Goal: Transaction & Acquisition: Purchase product/service

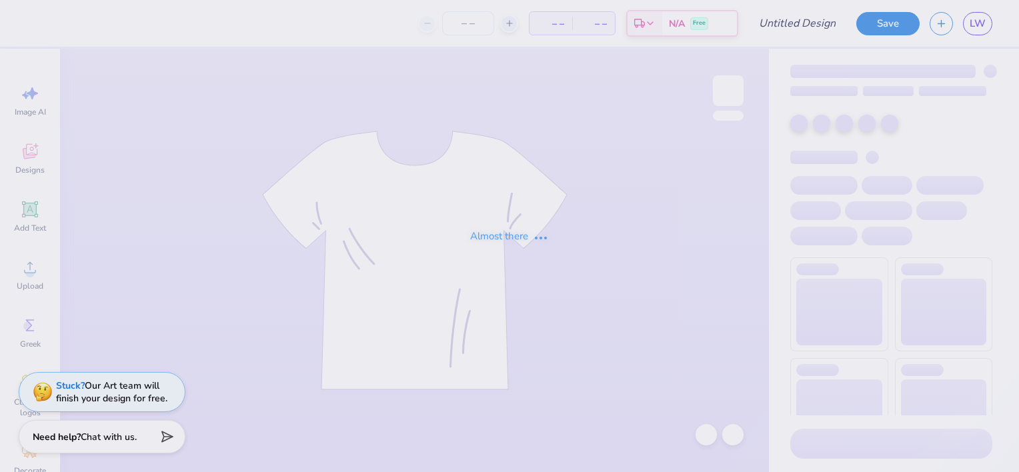
type input "Delta Chi F1 Fall 2025 Merch"
type input "25"
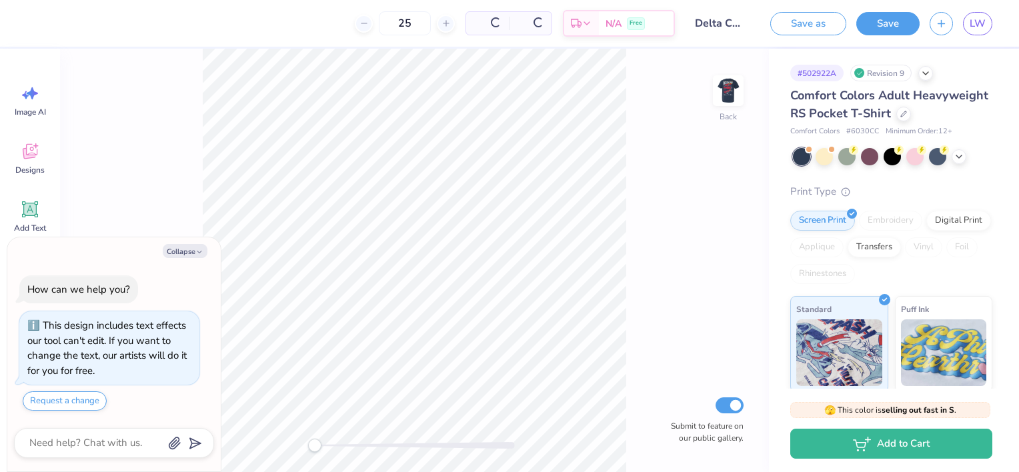
scroll to position [28, 0]
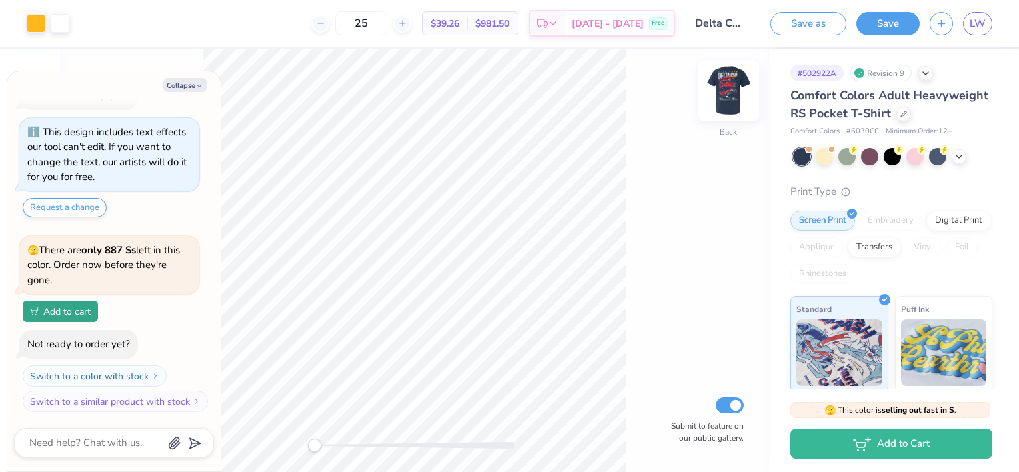
click at [740, 97] on img at bounding box center [728, 90] width 53 height 53
click at [818, 164] on div at bounding box center [824, 155] width 17 height 17
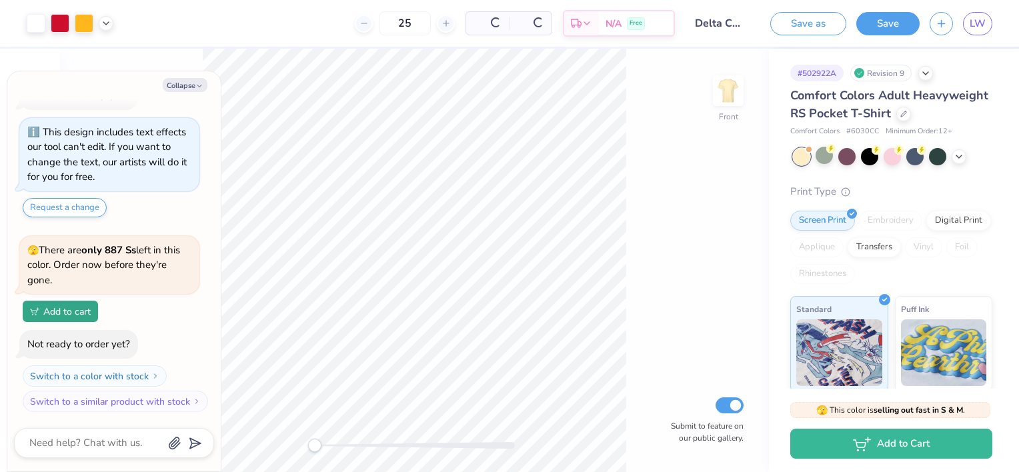
scroll to position [223, 0]
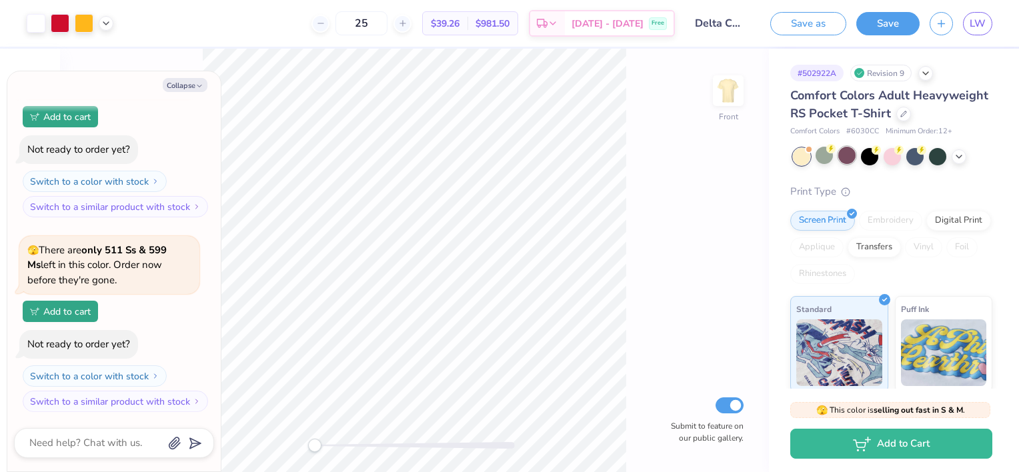
click at [851, 164] on div at bounding box center [846, 155] width 17 height 17
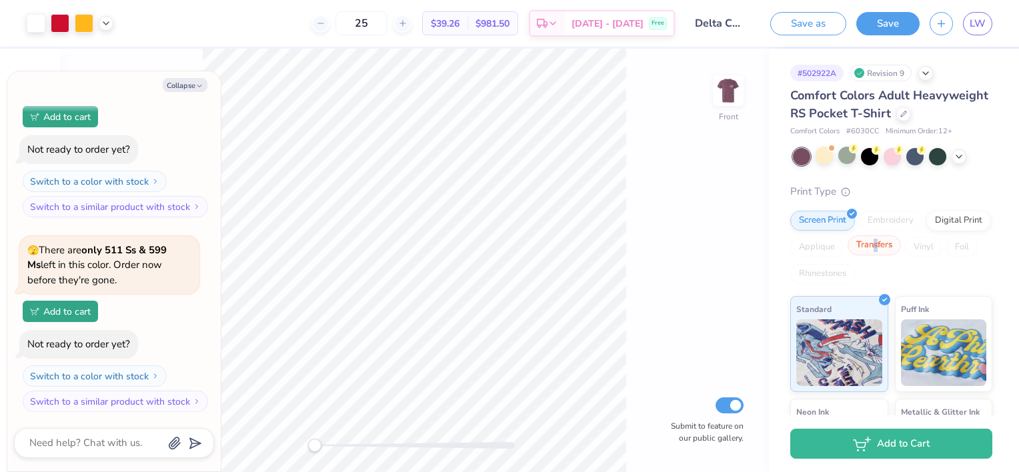
click at [901, 255] on div "Transfers" at bounding box center [874, 245] width 53 height 20
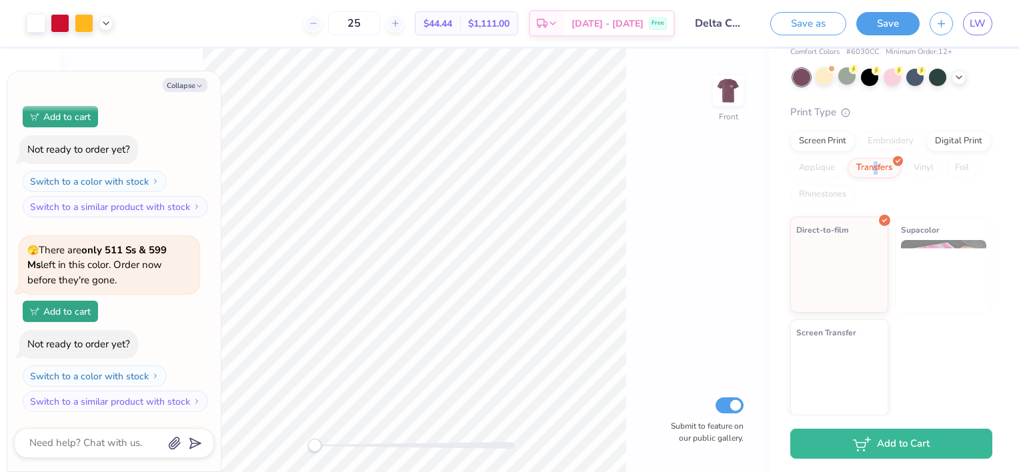
scroll to position [97, 0]
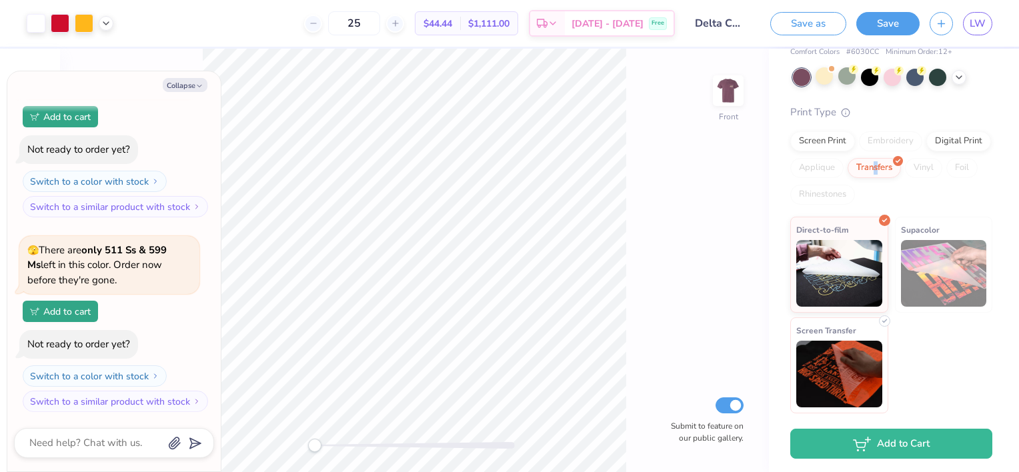
click at [864, 361] on img at bounding box center [839, 374] width 86 height 67
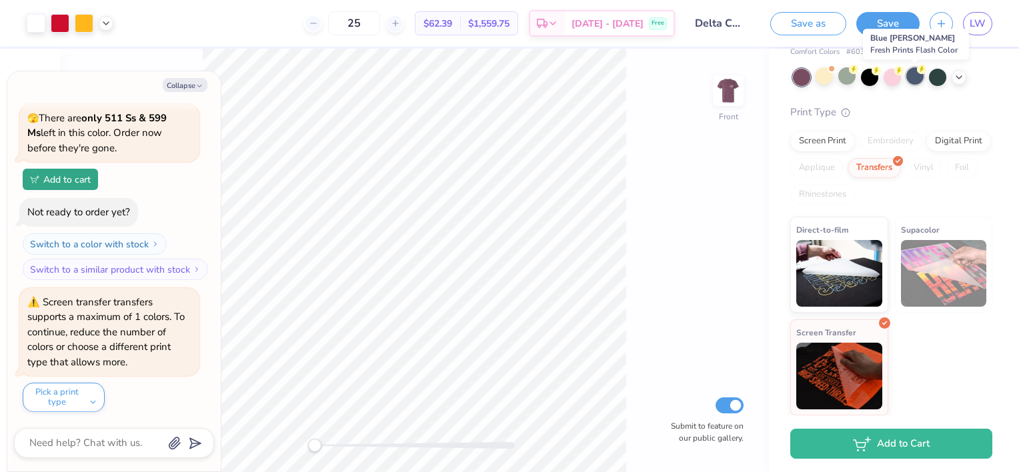
click at [914, 75] on div at bounding box center [915, 75] width 17 height 17
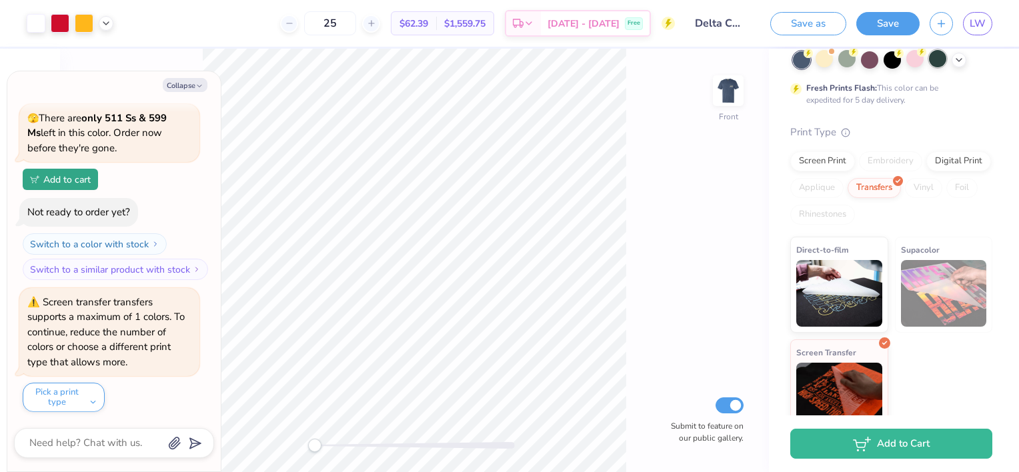
click at [934, 67] on div at bounding box center [937, 58] width 17 height 17
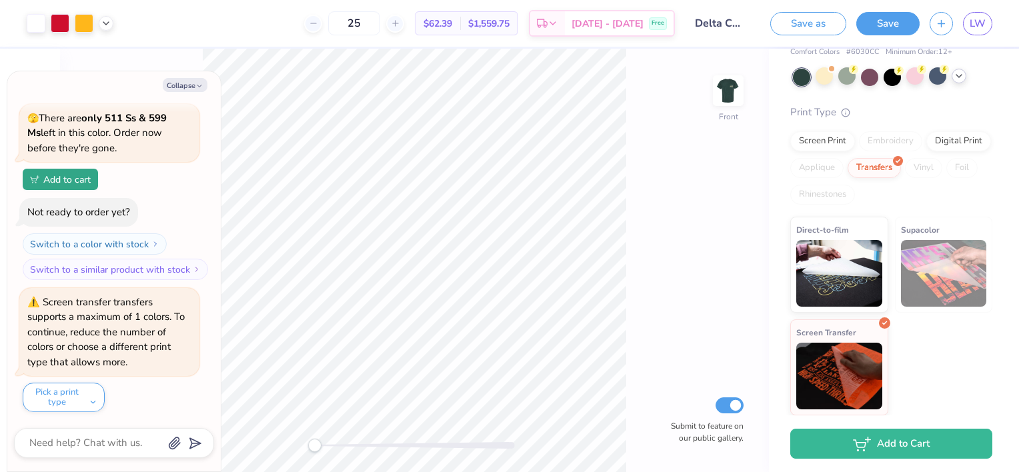
click at [959, 80] on icon at bounding box center [959, 76] width 11 height 11
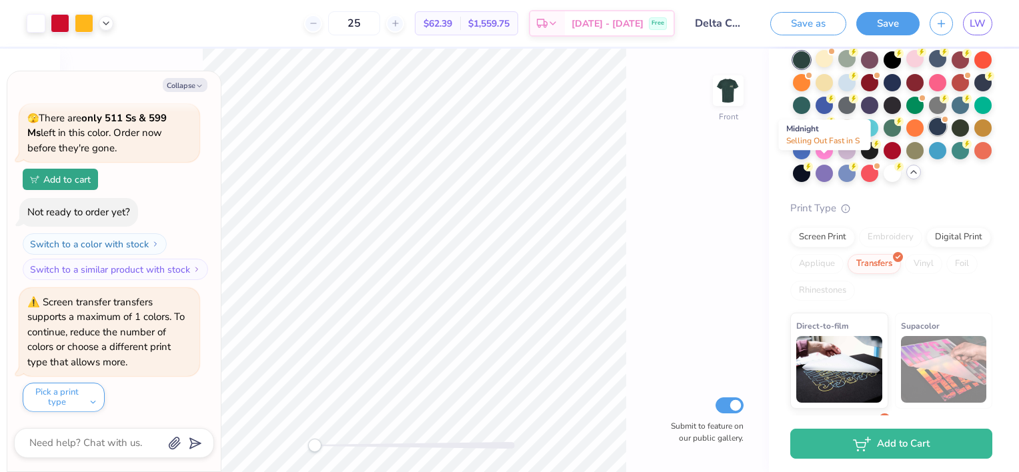
click at [929, 135] on div at bounding box center [937, 126] width 17 height 17
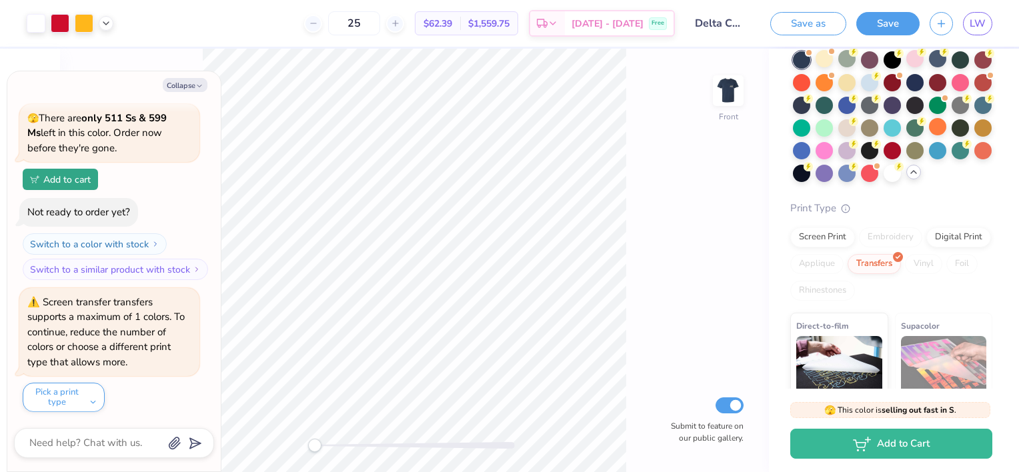
scroll to position [550, 0]
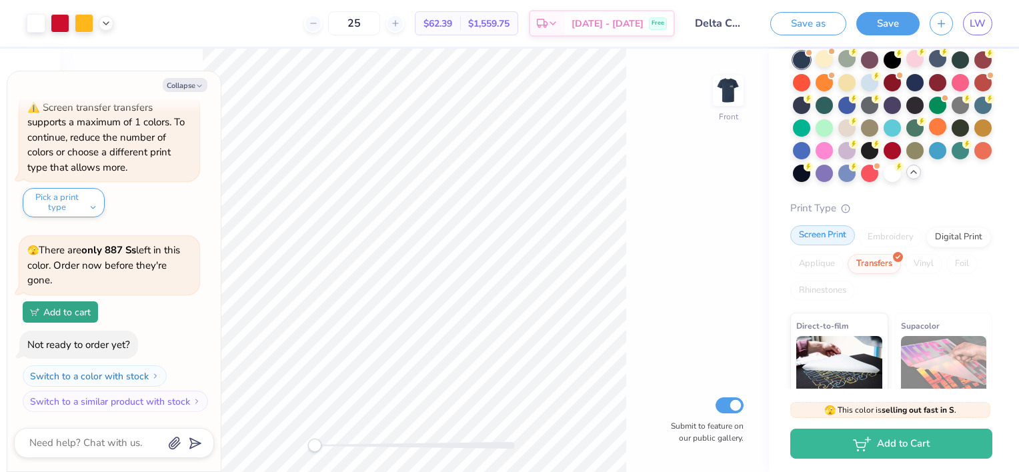
click at [829, 245] on div "Screen Print" at bounding box center [822, 235] width 65 height 20
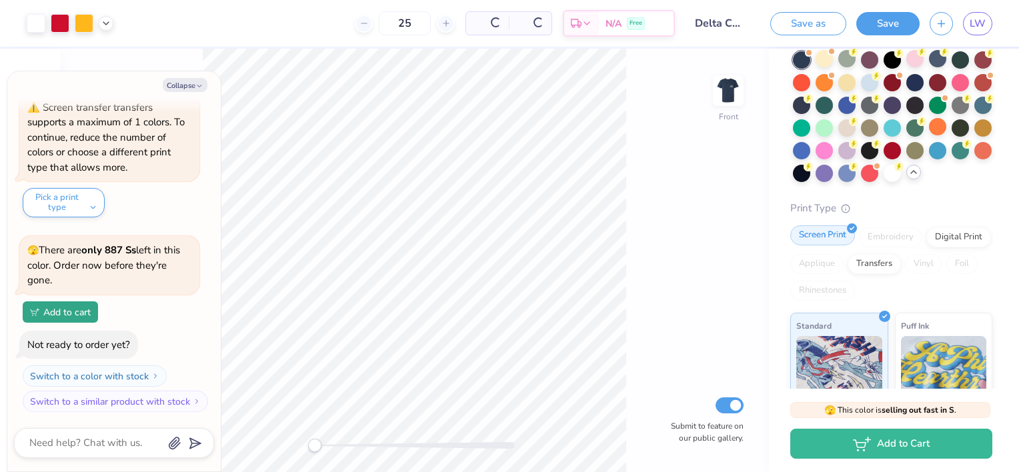
type textarea "x"
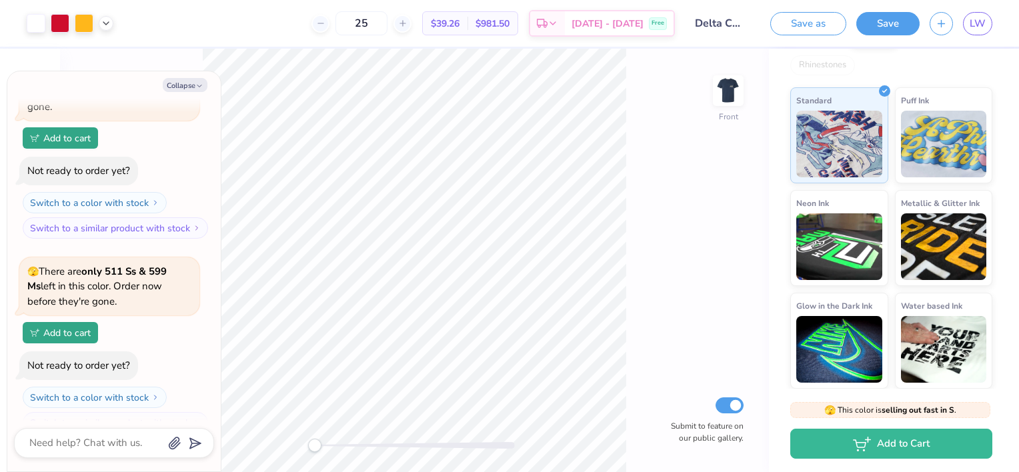
scroll to position [267, 0]
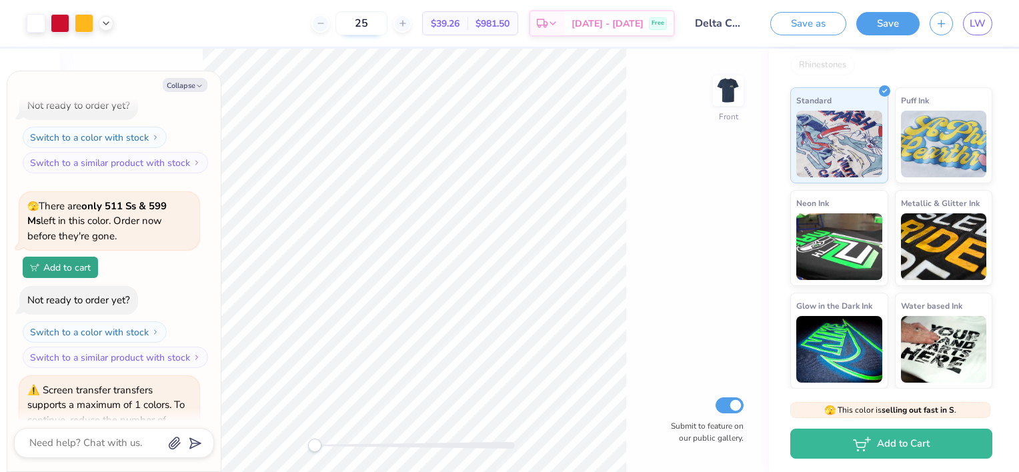
click at [388, 16] on input "25" at bounding box center [362, 23] width 52 height 24
click at [408, 26] on icon at bounding box center [402, 23] width 9 height 9
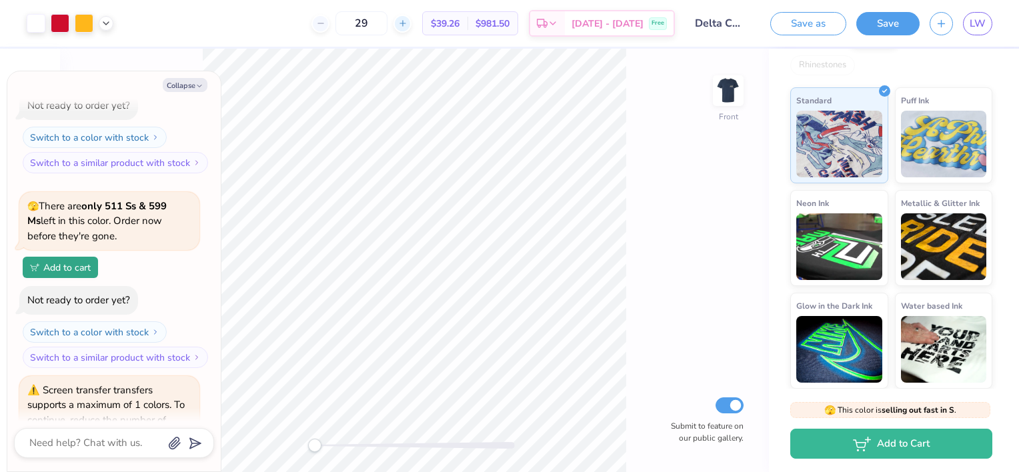
click at [408, 25] on icon at bounding box center [402, 23] width 9 height 9
type input "30"
type textarea "x"
click at [404, 23] on div at bounding box center [395, 24] width 18 height 18
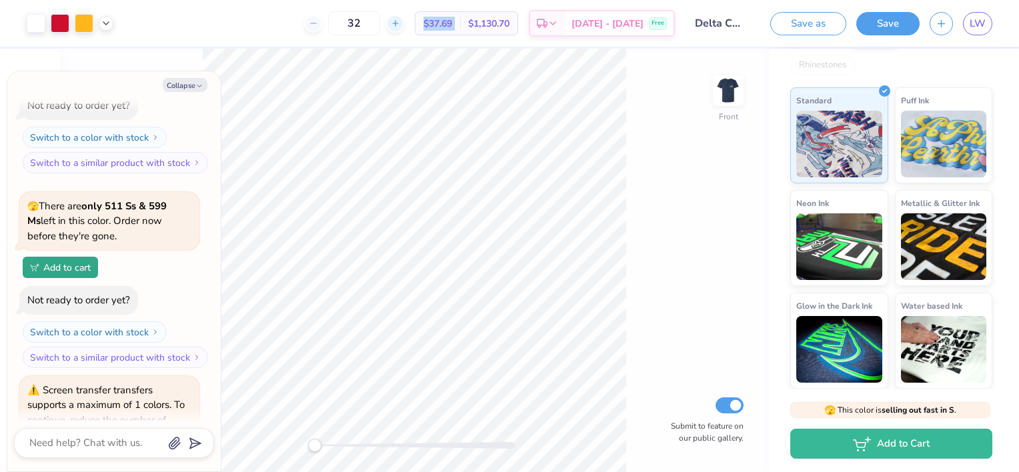
click at [404, 23] on div at bounding box center [395, 24] width 18 height 18
type input "36"
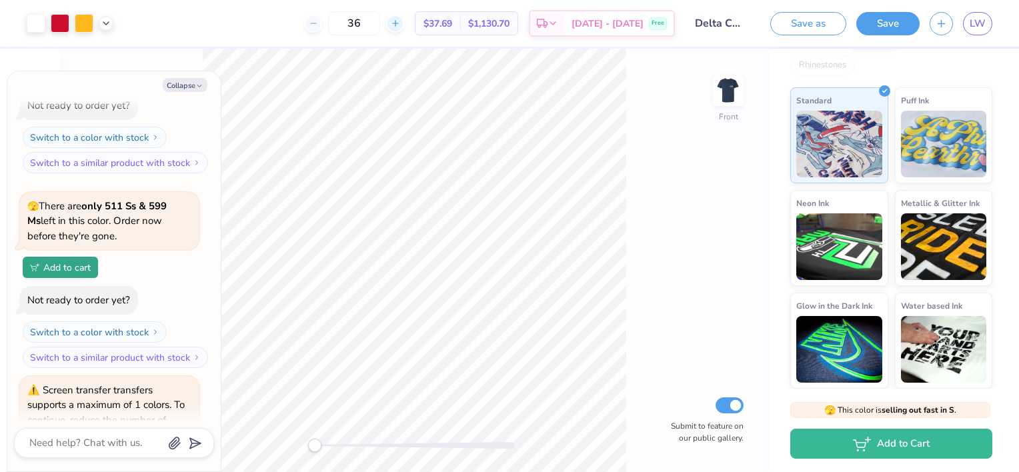
click at [404, 23] on div "36" at bounding box center [354, 23] width 100 height 24
type textarea "x"
click at [404, 23] on div at bounding box center [395, 24] width 18 height 18
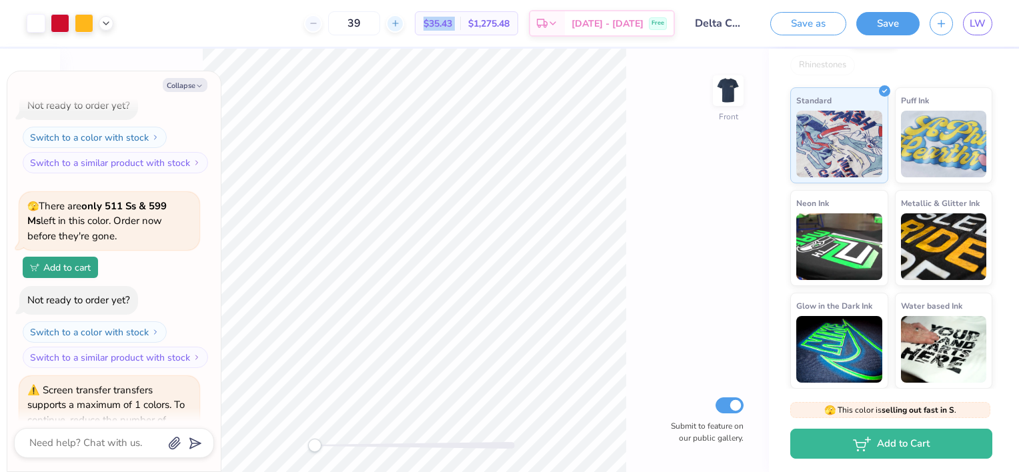
click at [404, 23] on div at bounding box center [395, 24] width 18 height 18
type input "41"
type textarea "x"
click at [404, 23] on div at bounding box center [395, 24] width 18 height 18
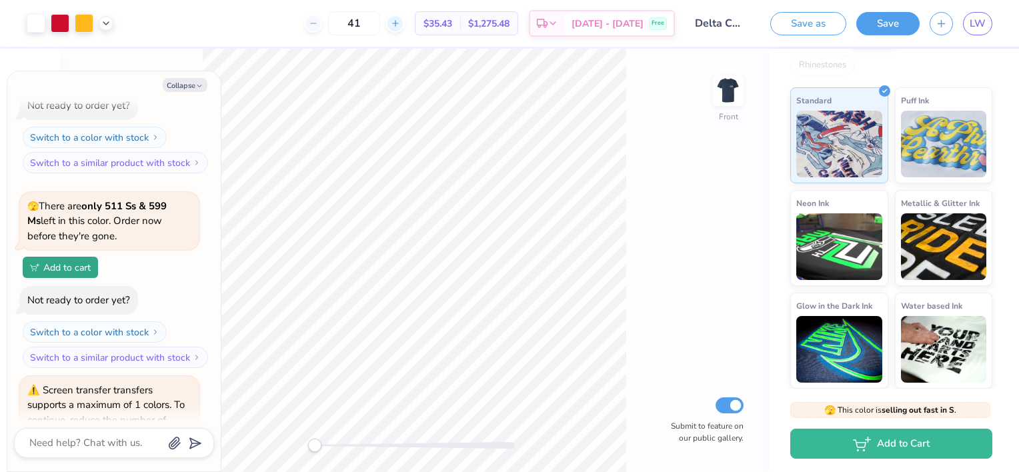
type input "42"
type textarea "x"
click at [404, 23] on div at bounding box center [395, 24] width 18 height 18
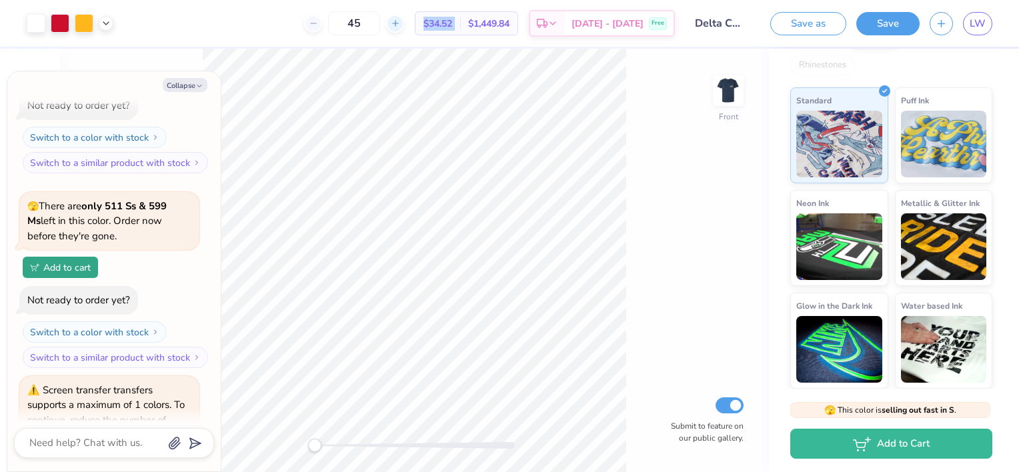
click at [404, 23] on div at bounding box center [395, 24] width 18 height 18
type input "48"
click at [404, 23] on div "48" at bounding box center [354, 23] width 100 height 24
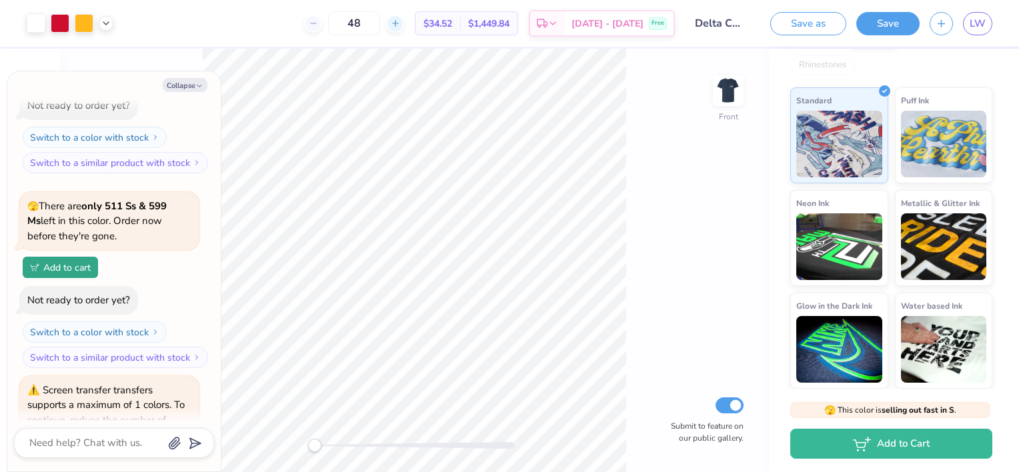
type textarea "x"
click at [400, 23] on icon at bounding box center [395, 23] width 9 height 9
type input "49"
type textarea "x"
click at [400, 25] on icon at bounding box center [395, 23] width 9 height 9
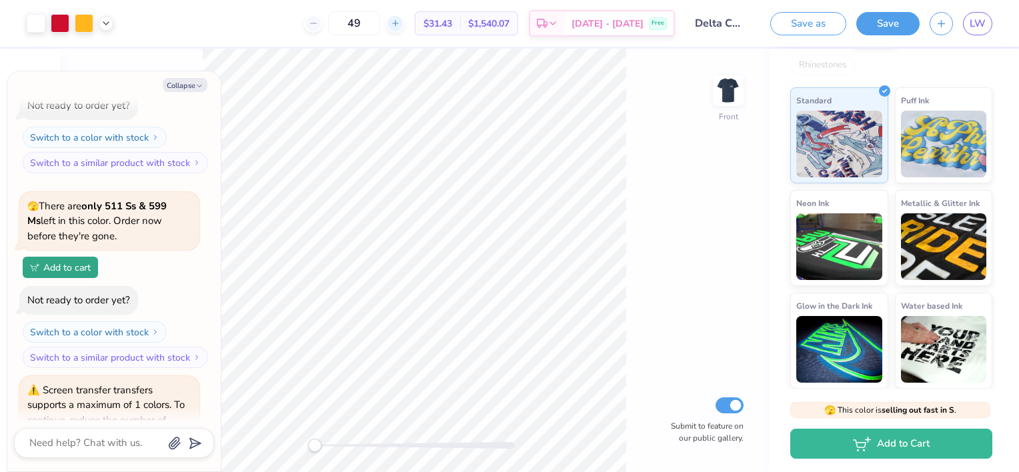
type input "50"
click at [615, 27] on span "[DATE] - [DATE]" at bounding box center [608, 26] width 72 height 14
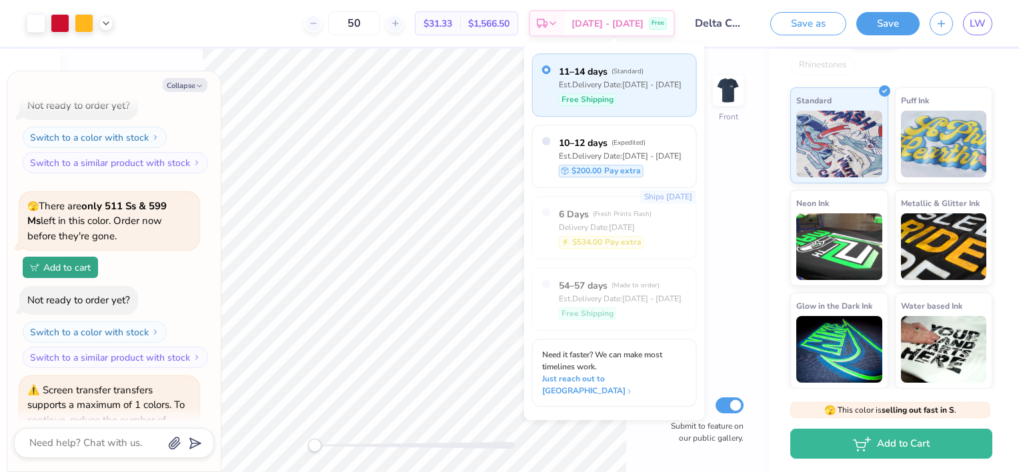
click at [632, 98] on div "Free Shipping" at bounding box center [620, 99] width 123 height 13
type textarea "x"
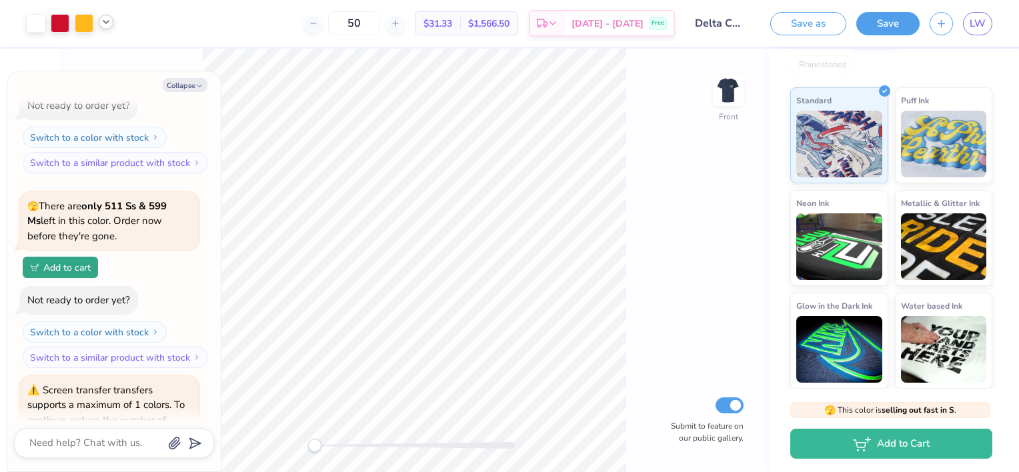
click at [111, 26] on div at bounding box center [106, 22] width 15 height 15
click at [106, 25] on icon at bounding box center [106, 22] width 11 height 11
click at [318, 19] on icon at bounding box center [313, 23] width 9 height 9
click at [318, 20] on icon at bounding box center [313, 23] width 9 height 9
type input "48"
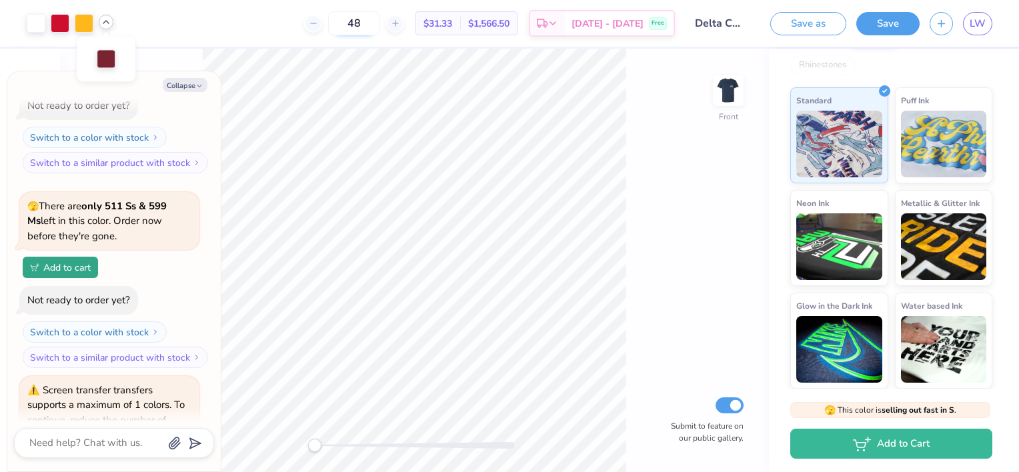
click at [380, 22] on input "48" at bounding box center [354, 23] width 52 height 24
type textarea "x"
type input "4"
type textarea "x"
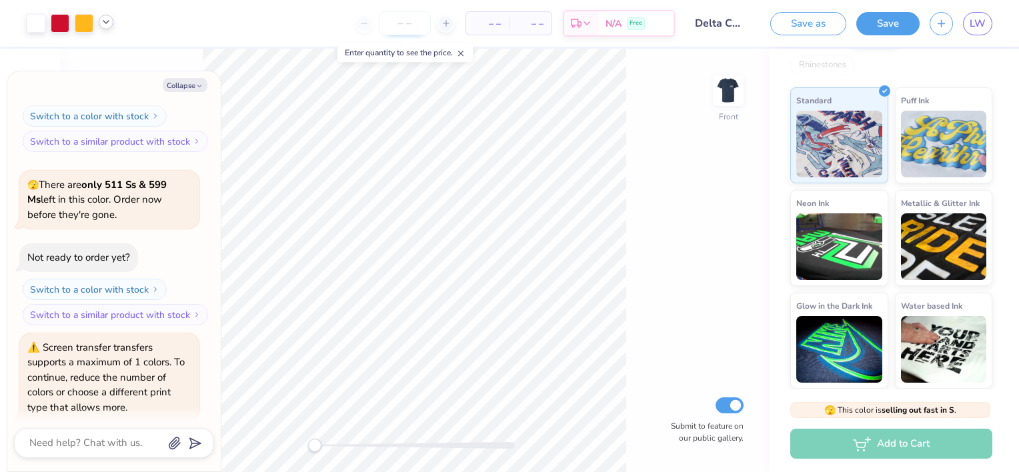
scroll to position [245, 0]
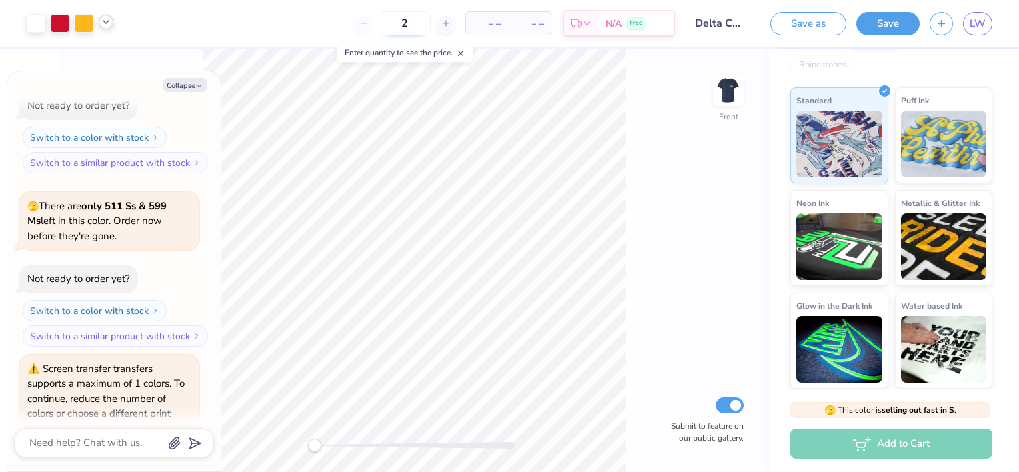
type input "25"
type textarea "x"
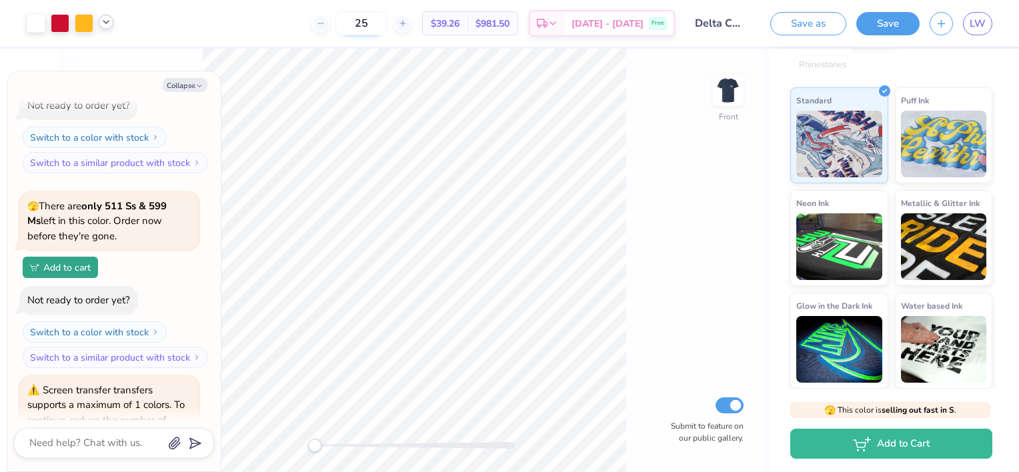
type input "25"
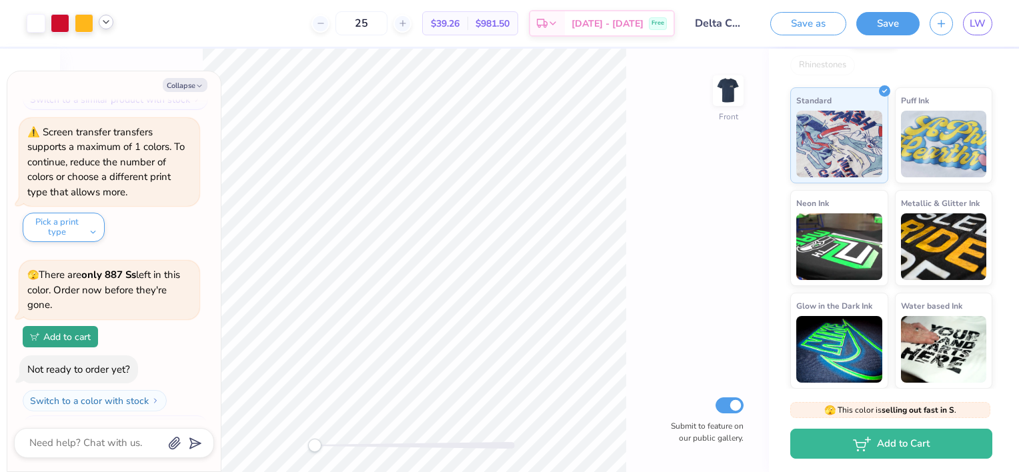
scroll to position [534, 0]
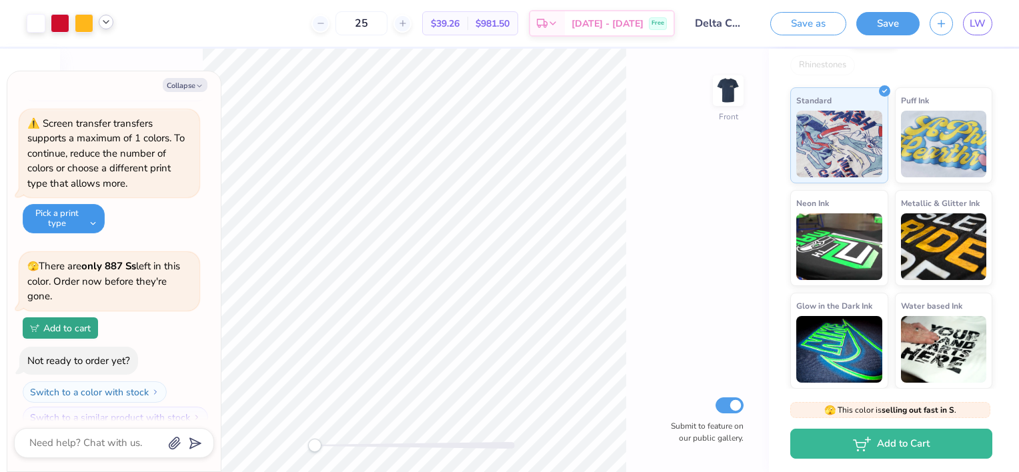
click at [71, 207] on button "Pick a print type" at bounding box center [64, 218] width 82 height 29
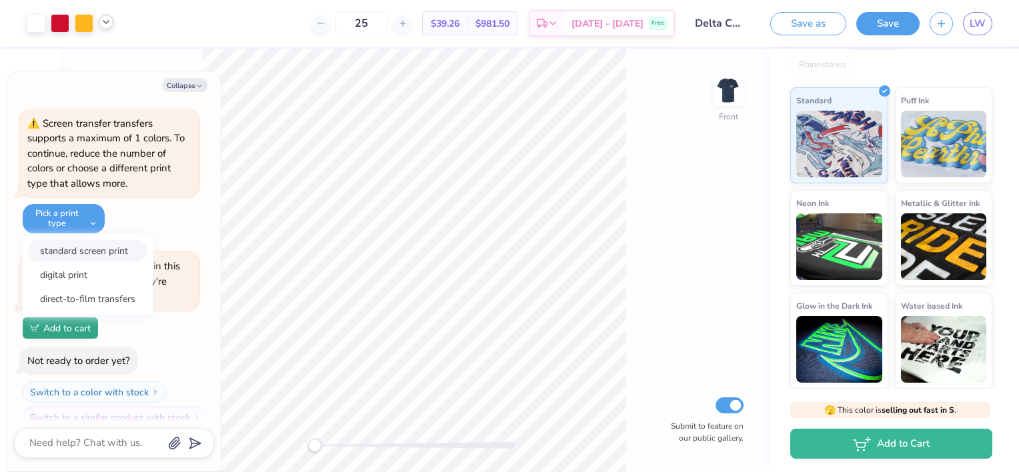
click at [119, 255] on button "standard screen print" at bounding box center [87, 251] width 119 height 22
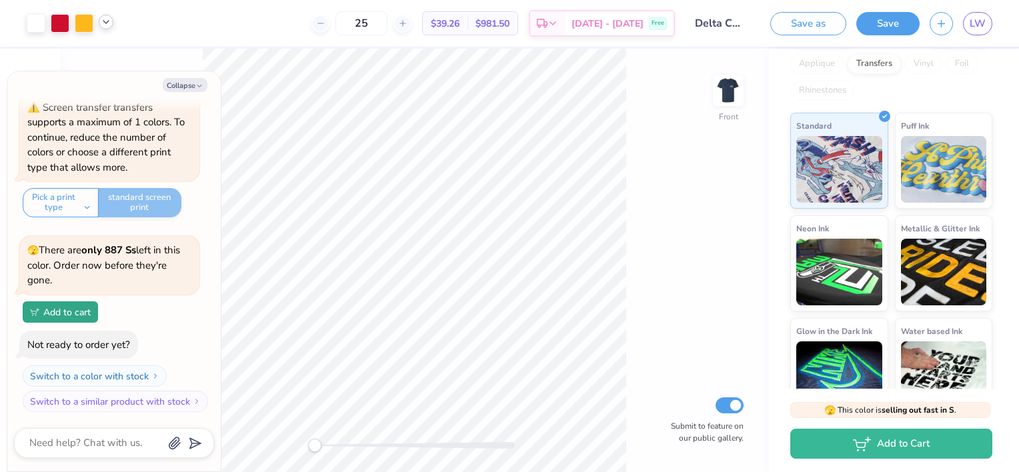
scroll to position [363, 0]
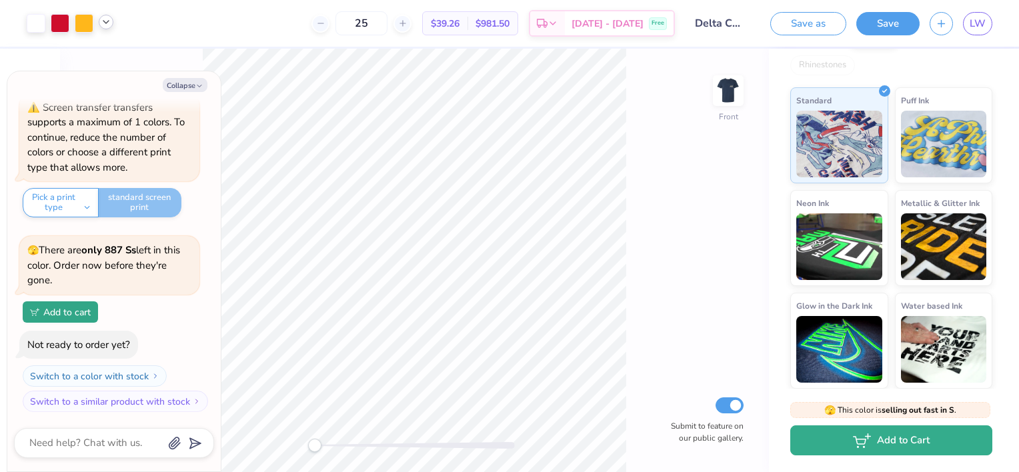
click at [894, 440] on button "Add to Cart" at bounding box center [891, 441] width 202 height 30
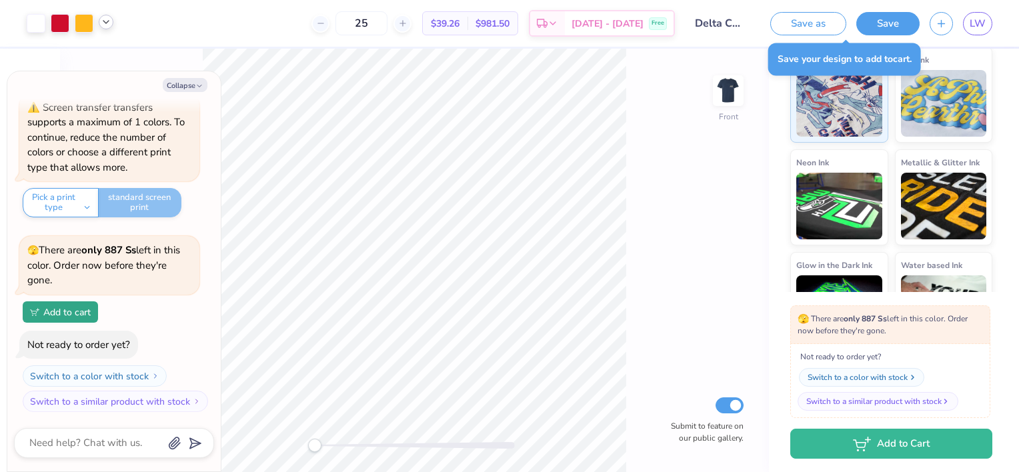
click at [890, 382] on div "Switch to a color with stock" at bounding box center [858, 378] width 100 height 12
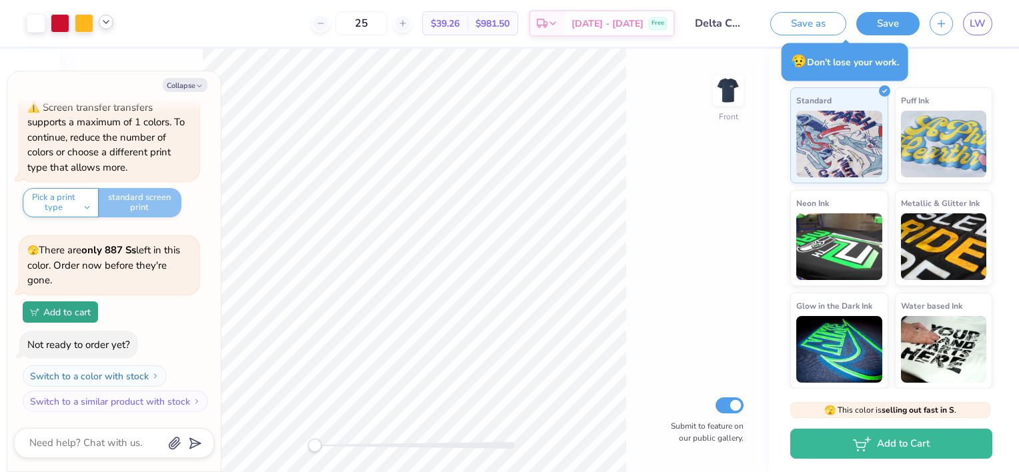
type textarea "x"
